Goal: Find specific page/section: Find specific page/section

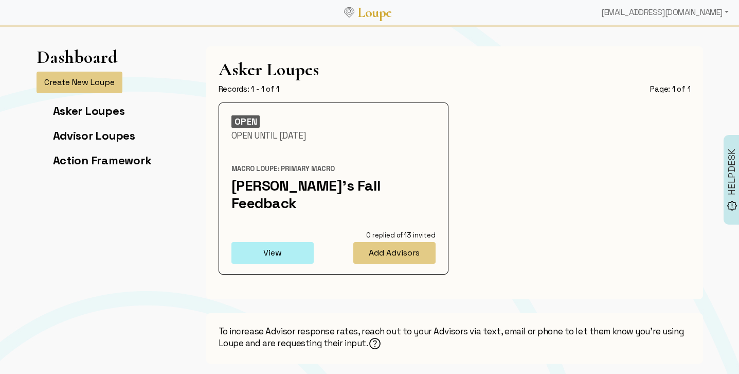
click at [286, 242] on button "View" at bounding box center [273, 253] width 82 height 22
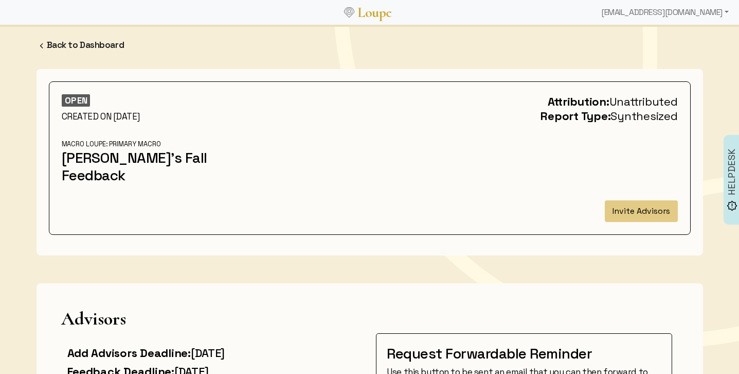
scroll to position [14, 0]
